Goal: Task Accomplishment & Management: Complete application form

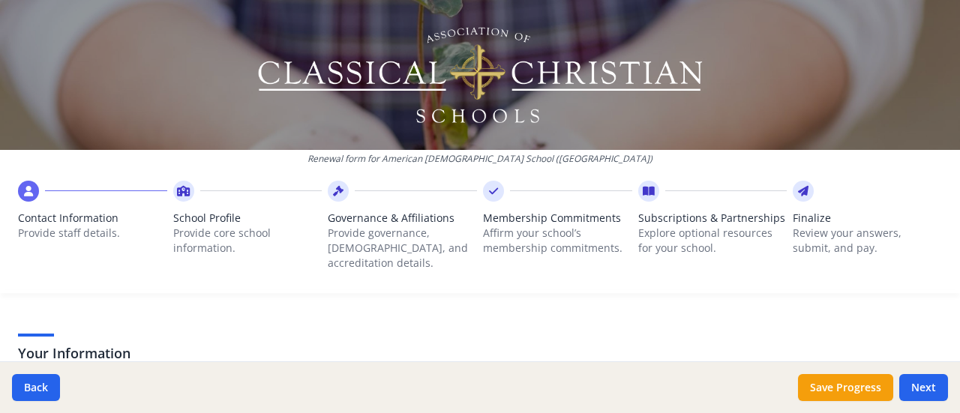
scroll to position [225, 0]
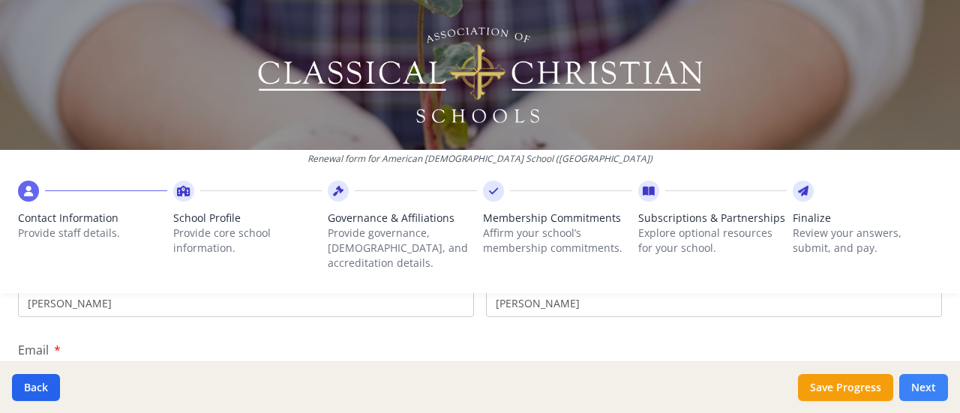
click at [921, 385] on button "Next" at bounding box center [923, 387] width 49 height 27
type input "[PHONE_NUMBER]"
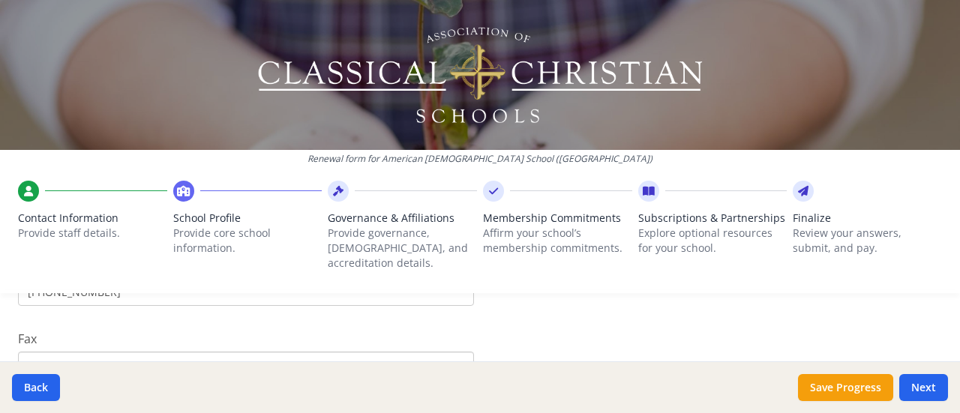
scroll to position [450, 0]
click at [922, 399] on button "Next" at bounding box center [923, 387] width 49 height 27
click at [923, 394] on button "Next" at bounding box center [923, 387] width 49 height 27
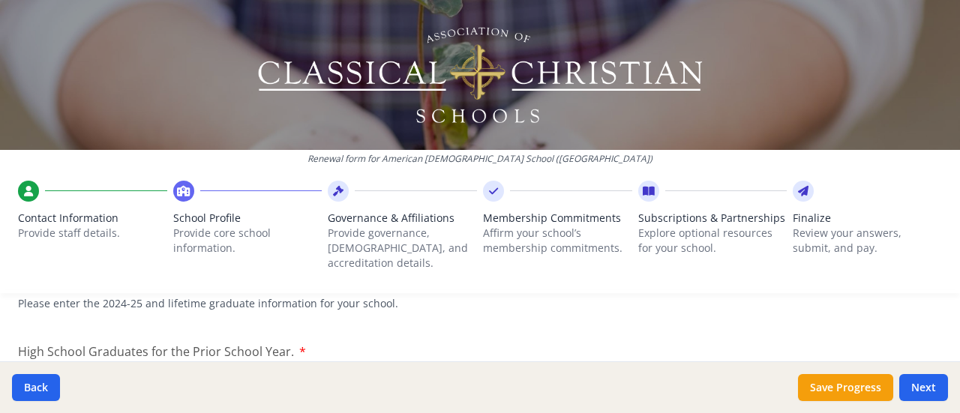
scroll to position [2324, 0]
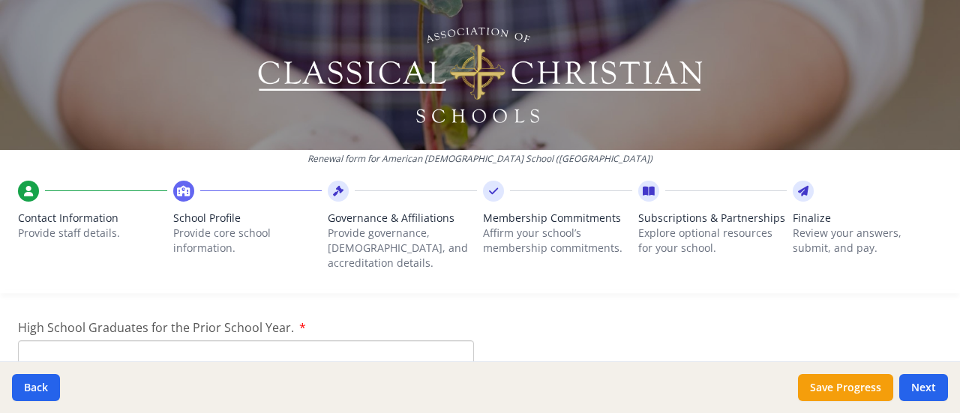
click at [288, 340] on input "High School Graduates for the Prior School Year." at bounding box center [246, 354] width 456 height 28
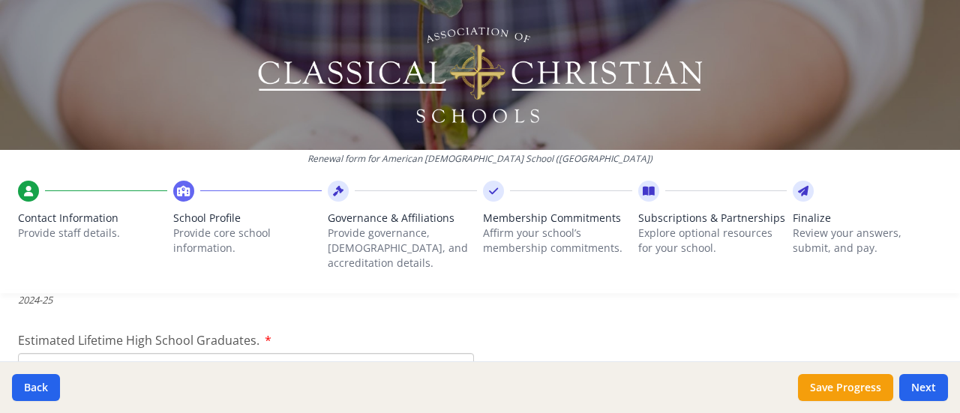
type input "22"
click at [340, 353] on input "Estimated Lifetime High School Graduates." at bounding box center [246, 367] width 456 height 28
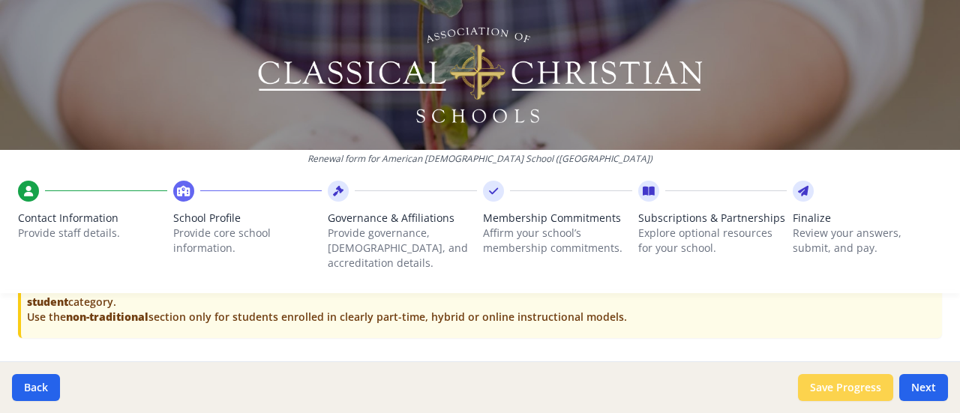
type input "18"
click at [837, 391] on button "Save Progress" at bounding box center [845, 387] width 95 height 27
type input "[PHONE_NUMBER]"
type input "9950"
type input "0"
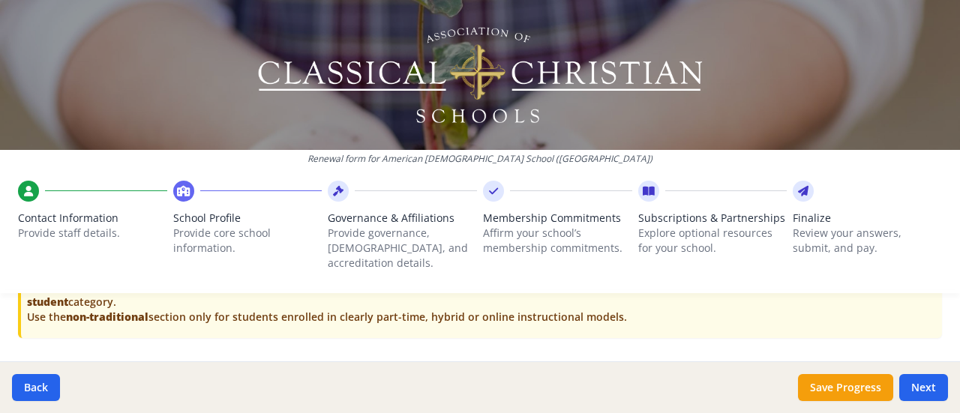
type input "9950"
type input "10150"
type input "11200"
type input "200"
type input "0"
